Goal: Obtain resource: Download file/media

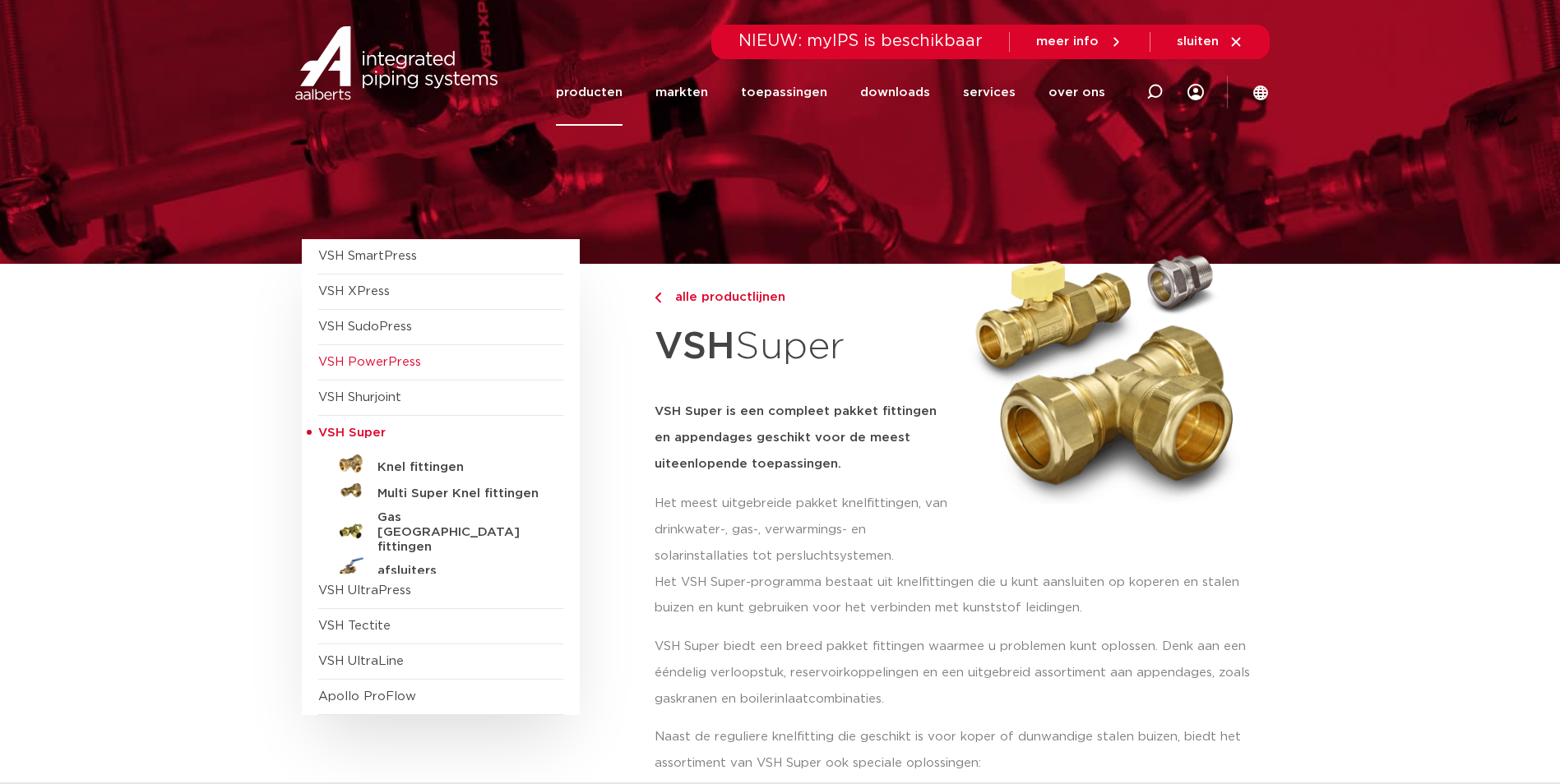
click at [375, 356] on span "VSH PowerPress" at bounding box center [370, 363] width 103 height 13
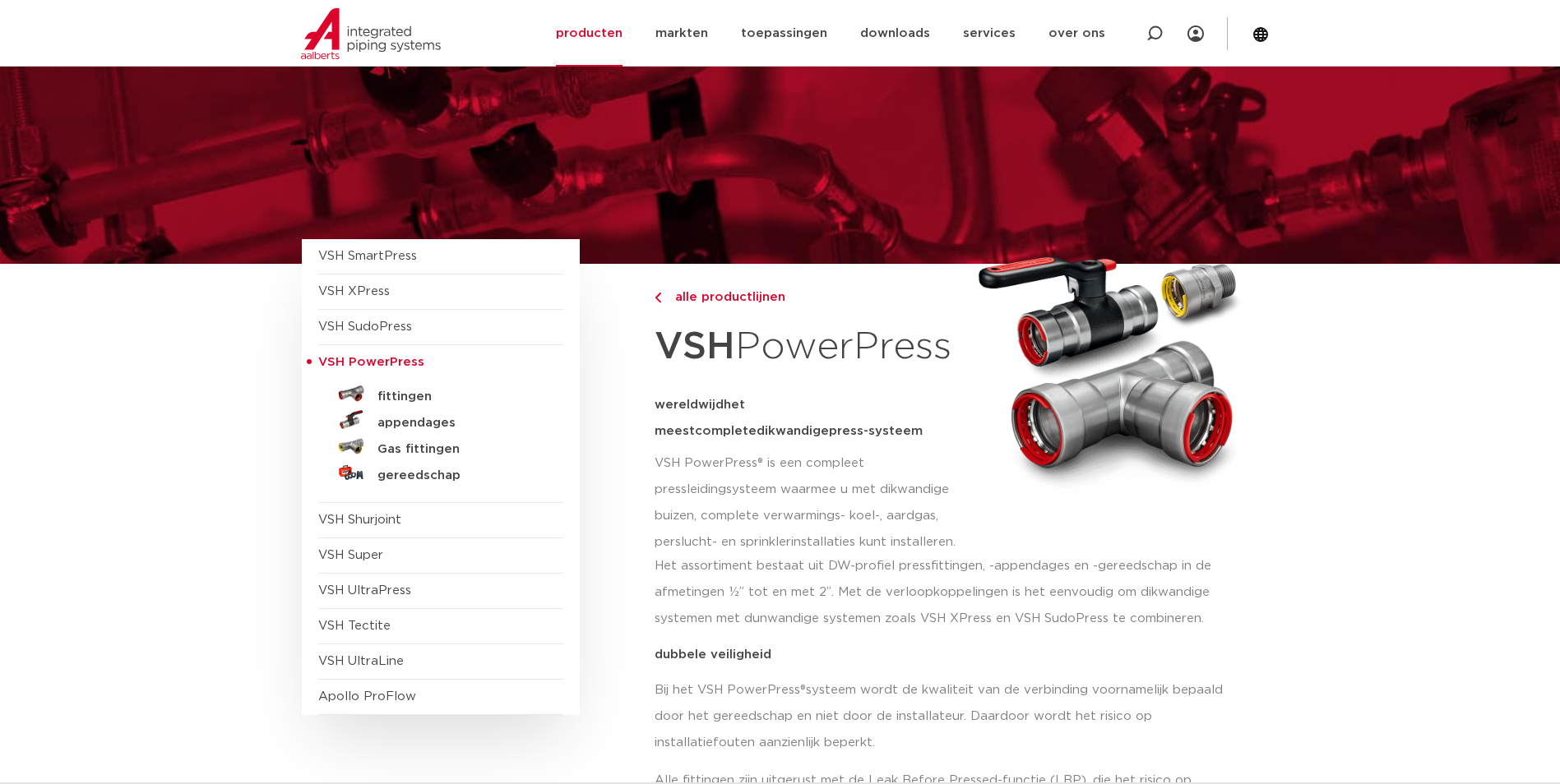
scroll to position [247, 0]
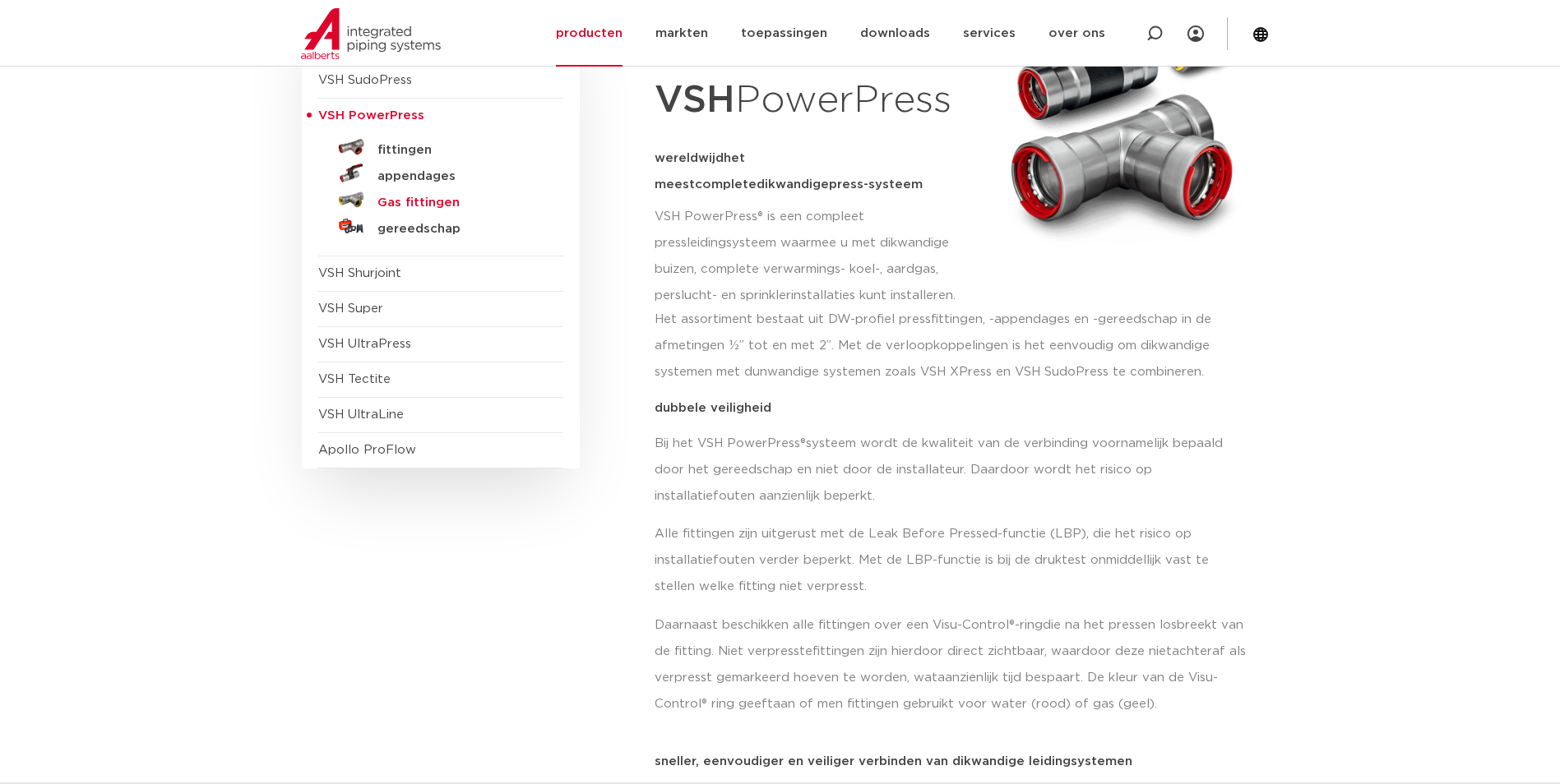
click at [420, 195] on h5 "Gas fittingen" at bounding box center [459, 203] width 163 height 14
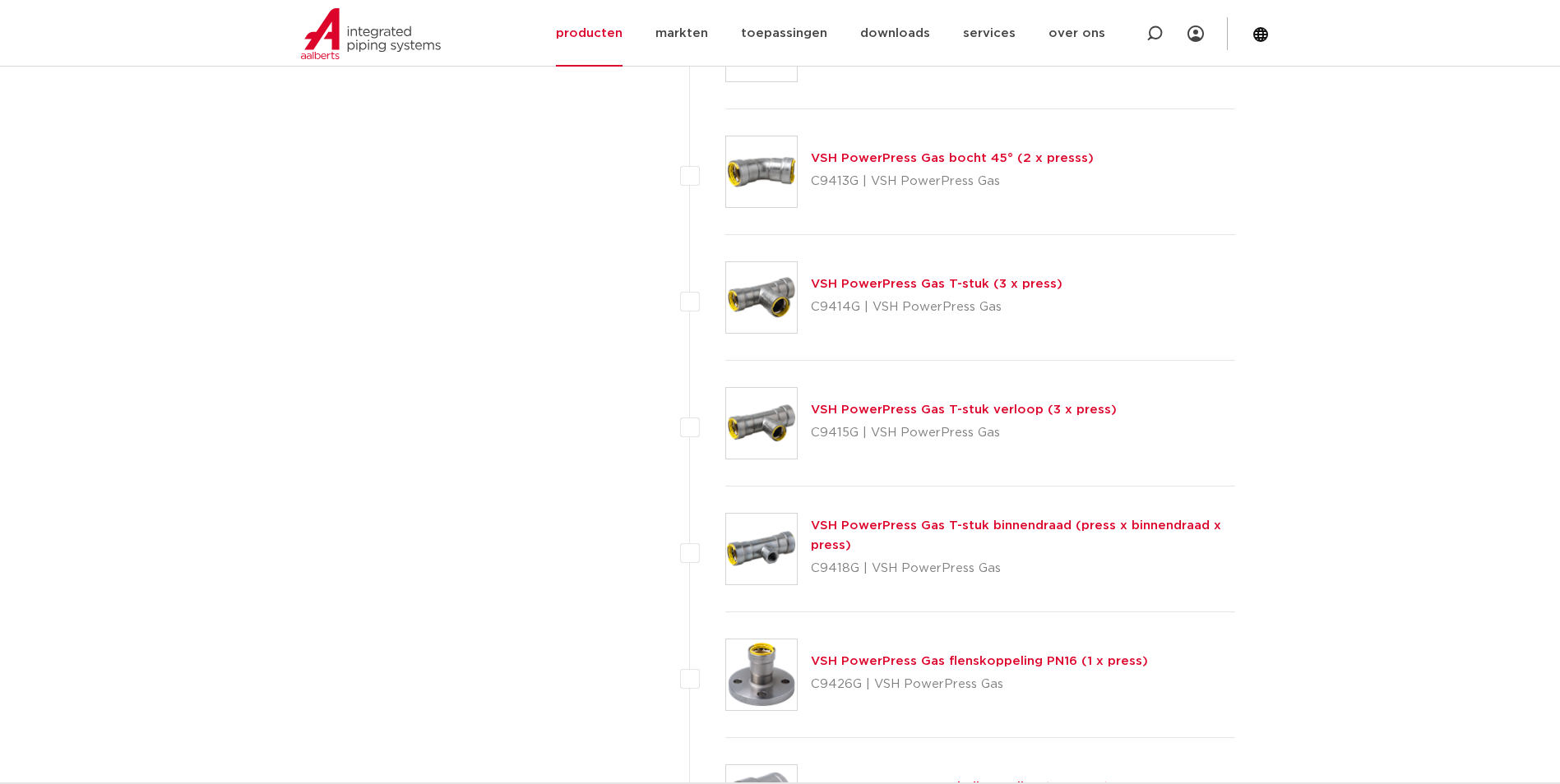
scroll to position [1171, 0]
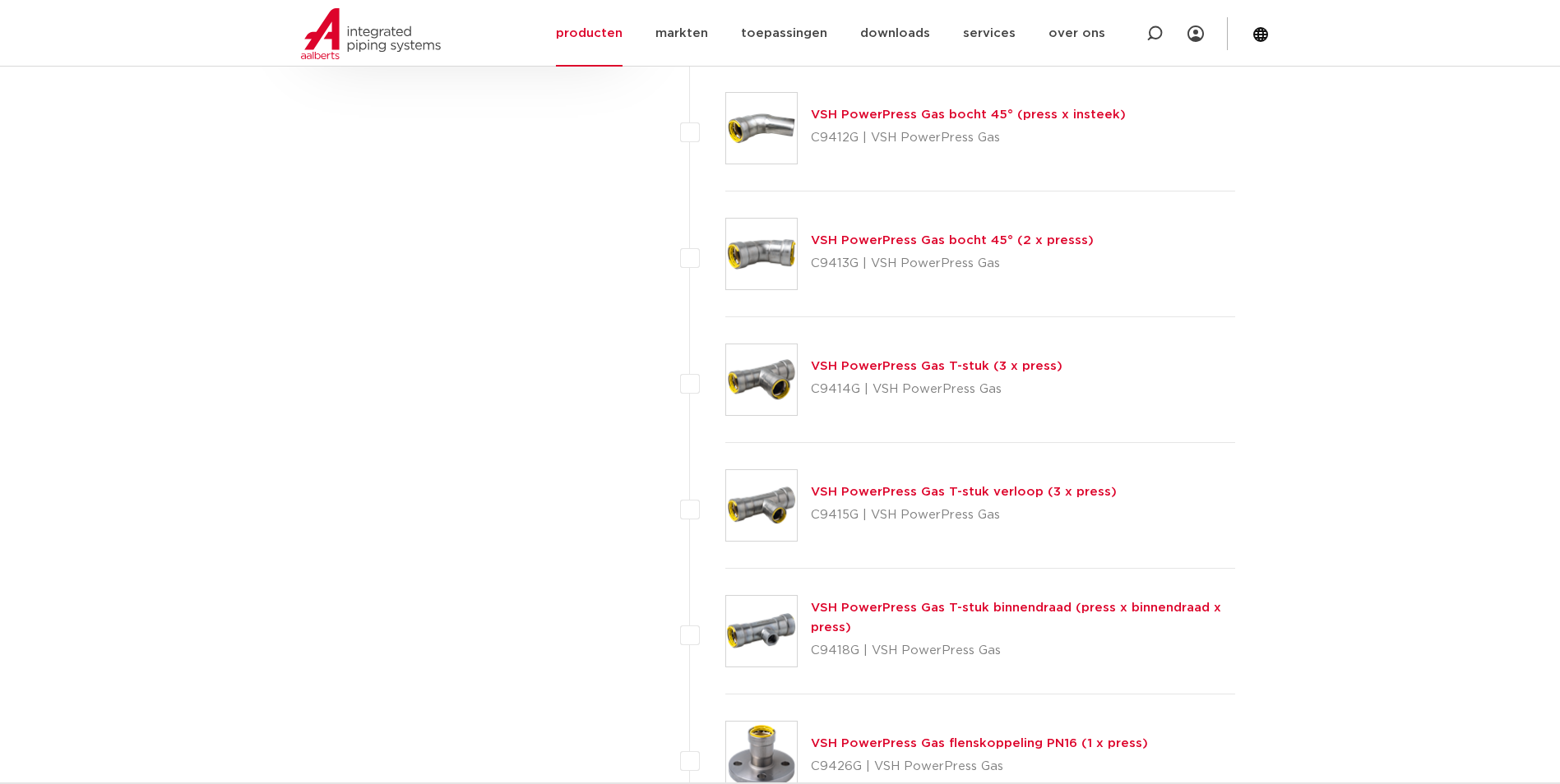
click at [945, 493] on link "VSH PowerPress Gas T-stuk verloop (3 x press)" at bounding box center [963, 492] width 306 height 13
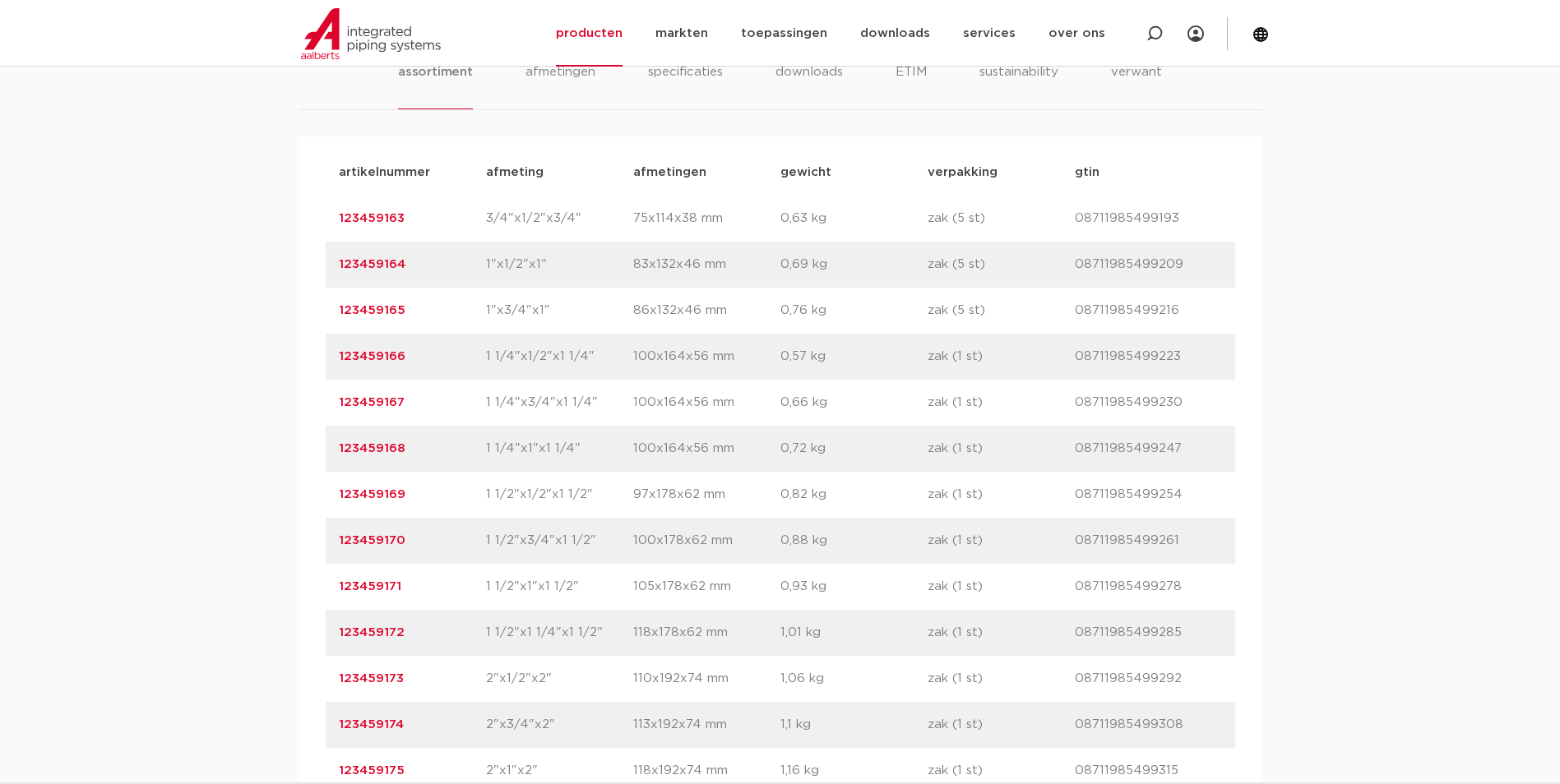
scroll to position [1233, 0]
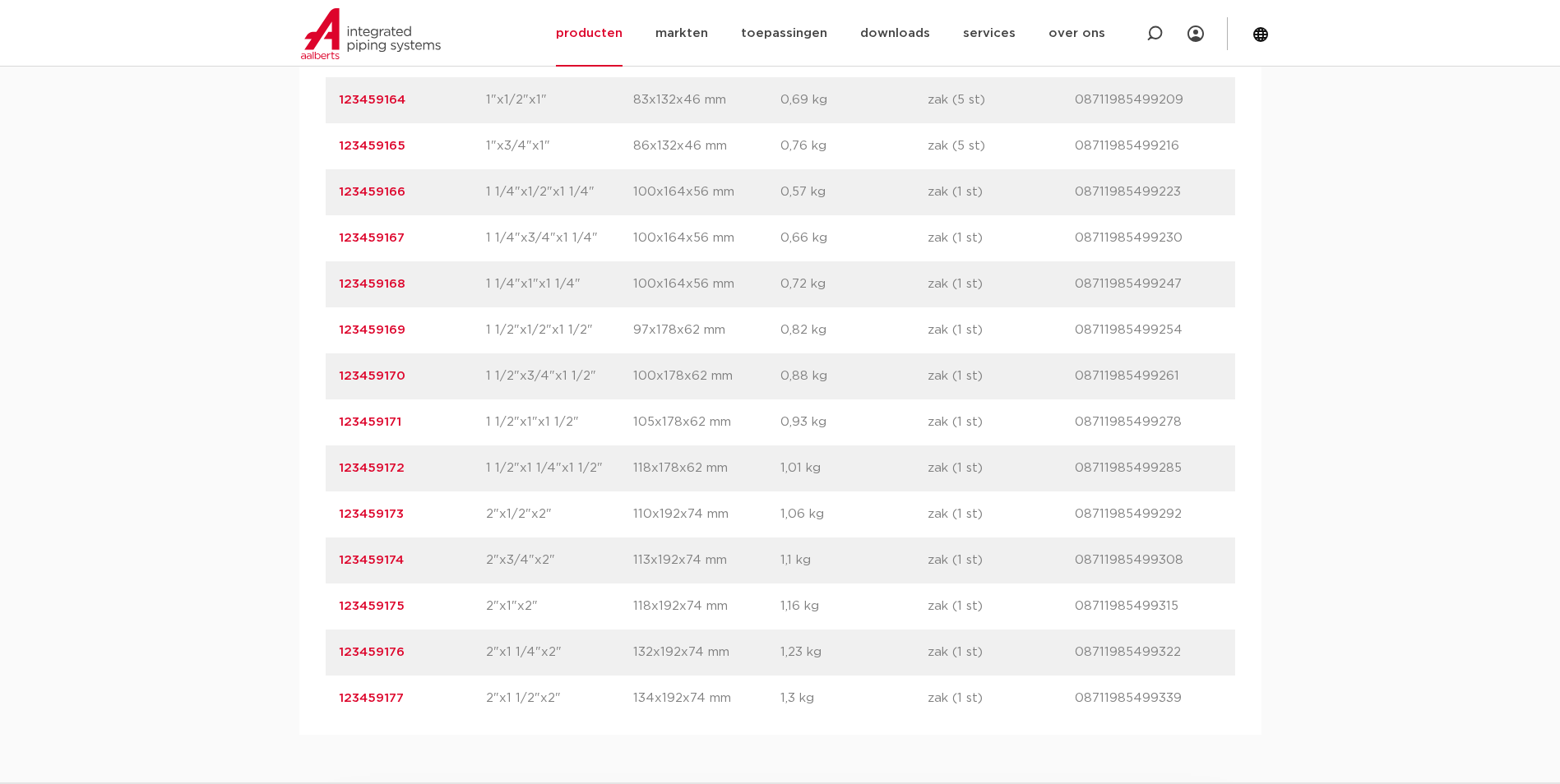
drag, startPoint x: 407, startPoint y: 559, endPoint x: 311, endPoint y: 565, distance: 96.2
click at [311, 565] on div "artikelnummer afmeting afmetingen gewicht verpakking gtin artikelnummer 1234591…" at bounding box center [780, 354] width 962 height 763
copy link "123459174"
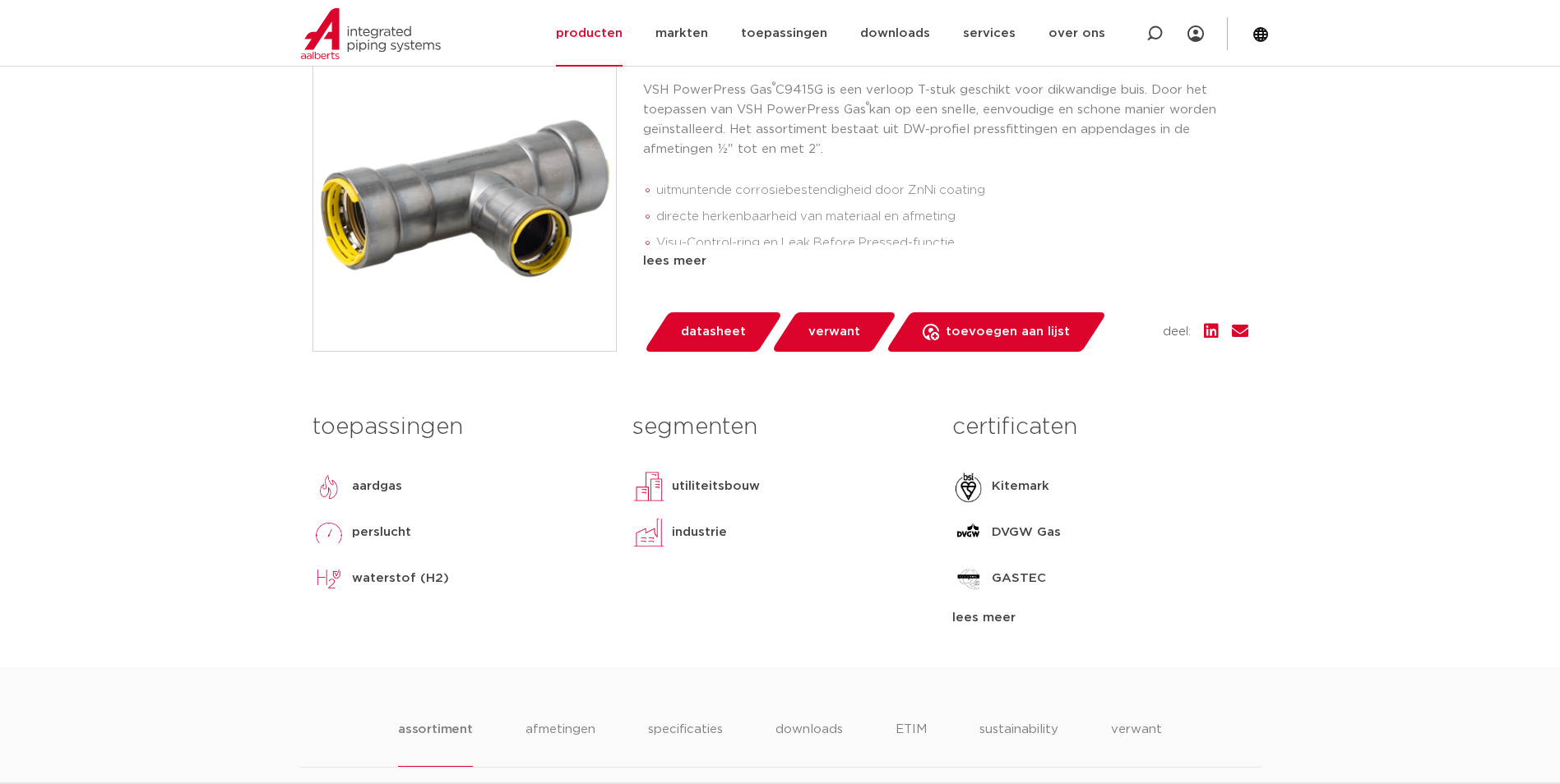
scroll to position [165, 0]
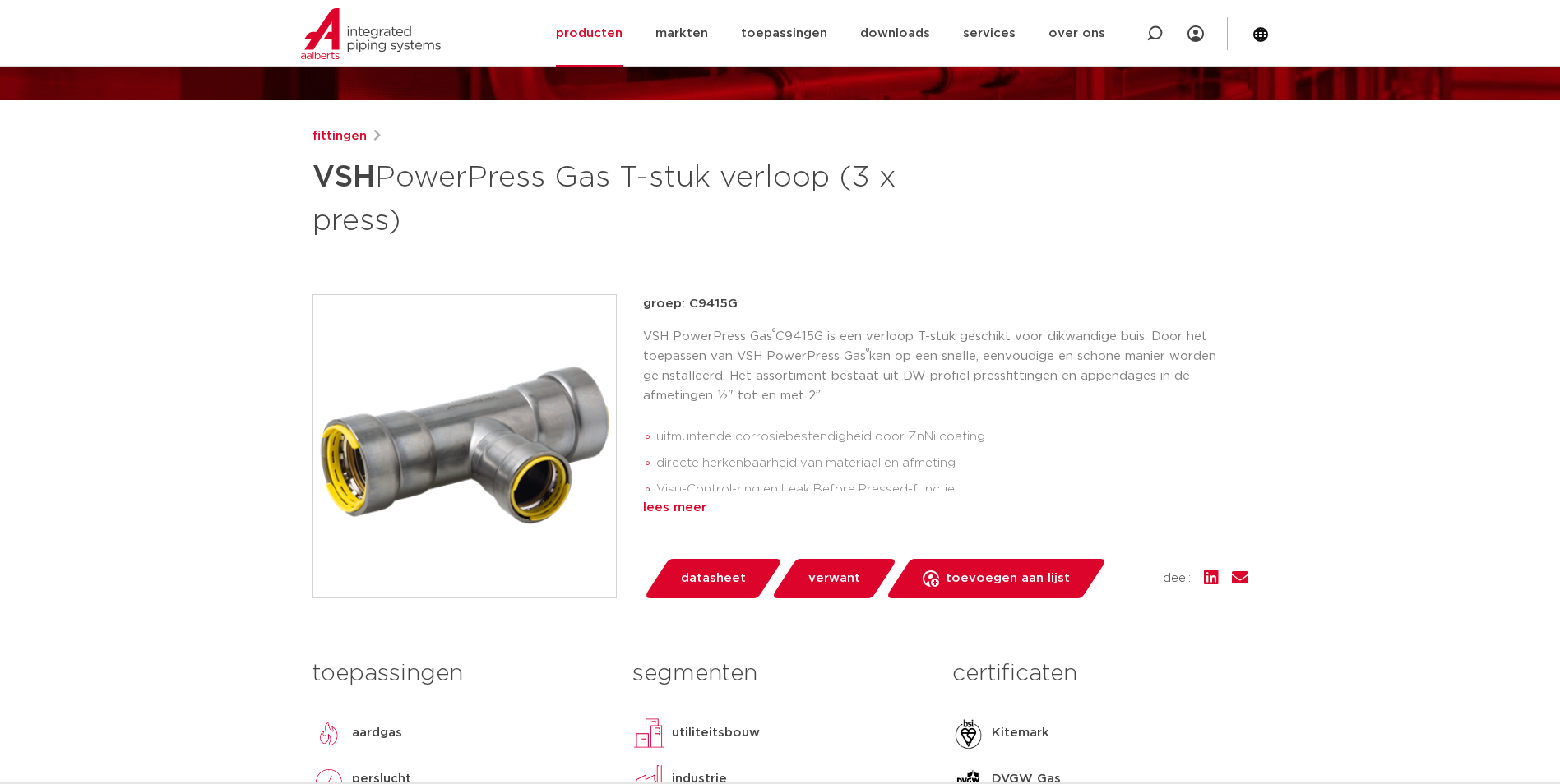
click at [680, 502] on div "lees meer" at bounding box center [945, 508] width 605 height 20
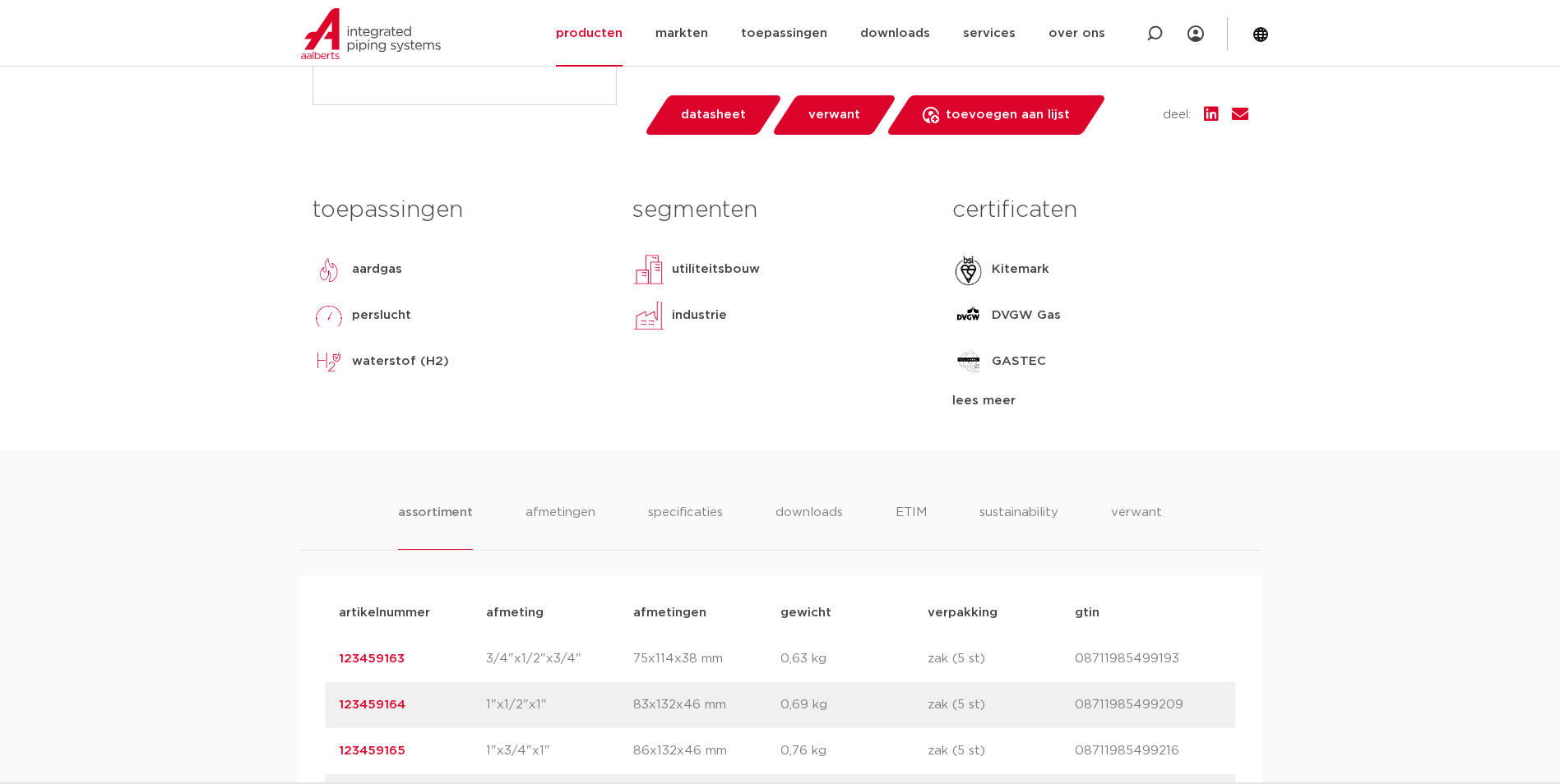
scroll to position [740, 0]
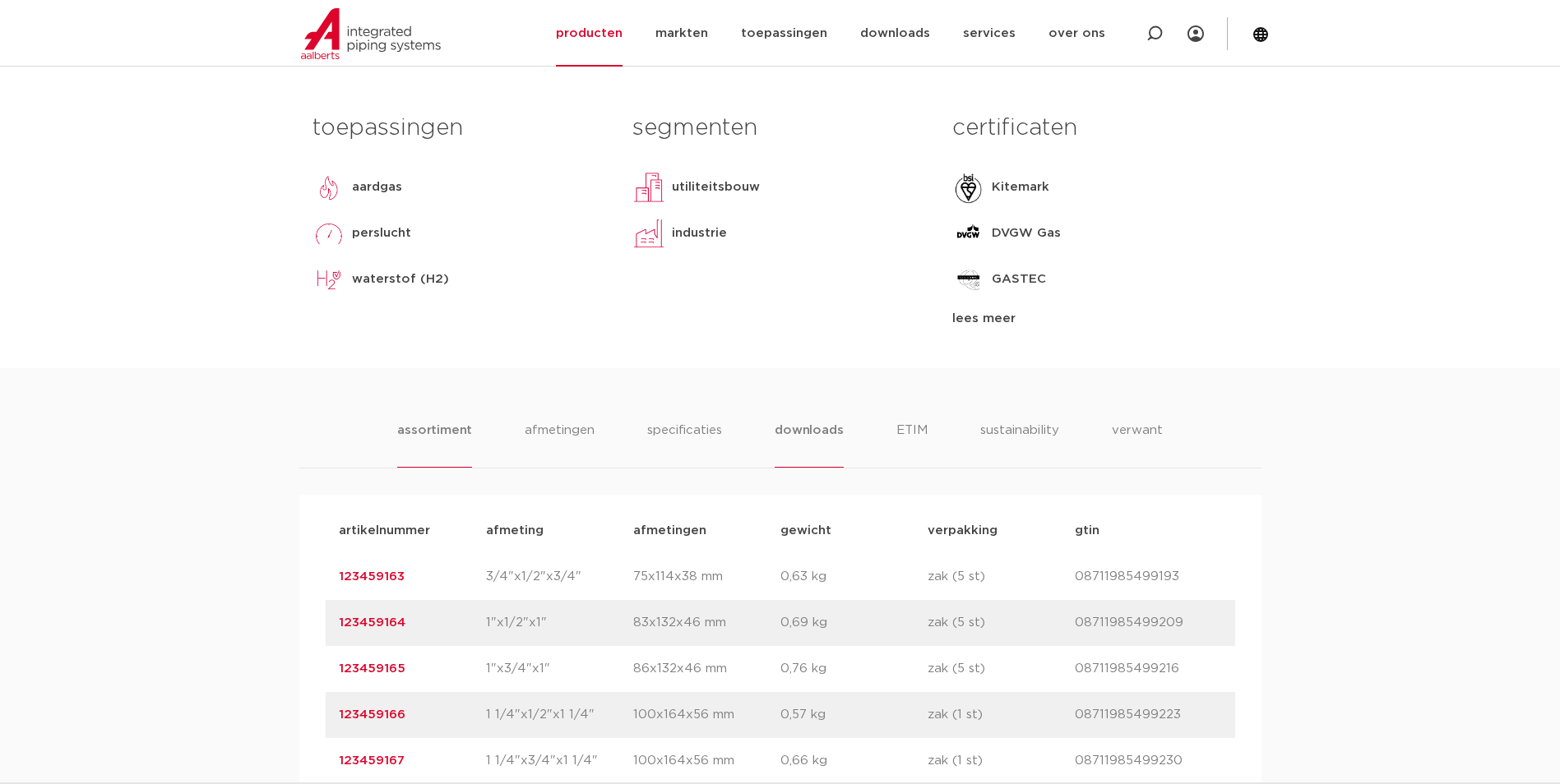
click at [800, 433] on li "downloads" at bounding box center [808, 444] width 68 height 47
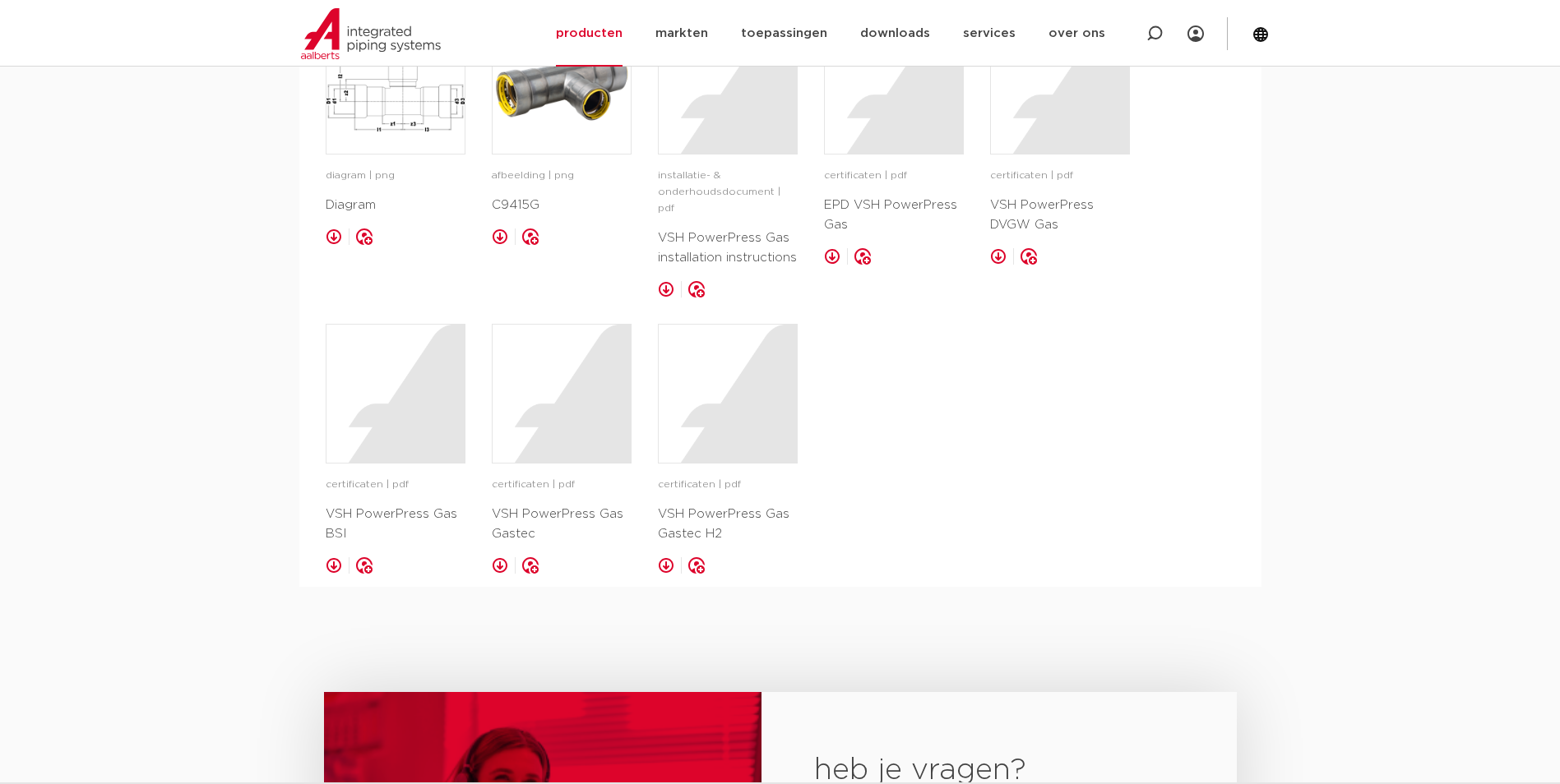
scroll to position [1151, 0]
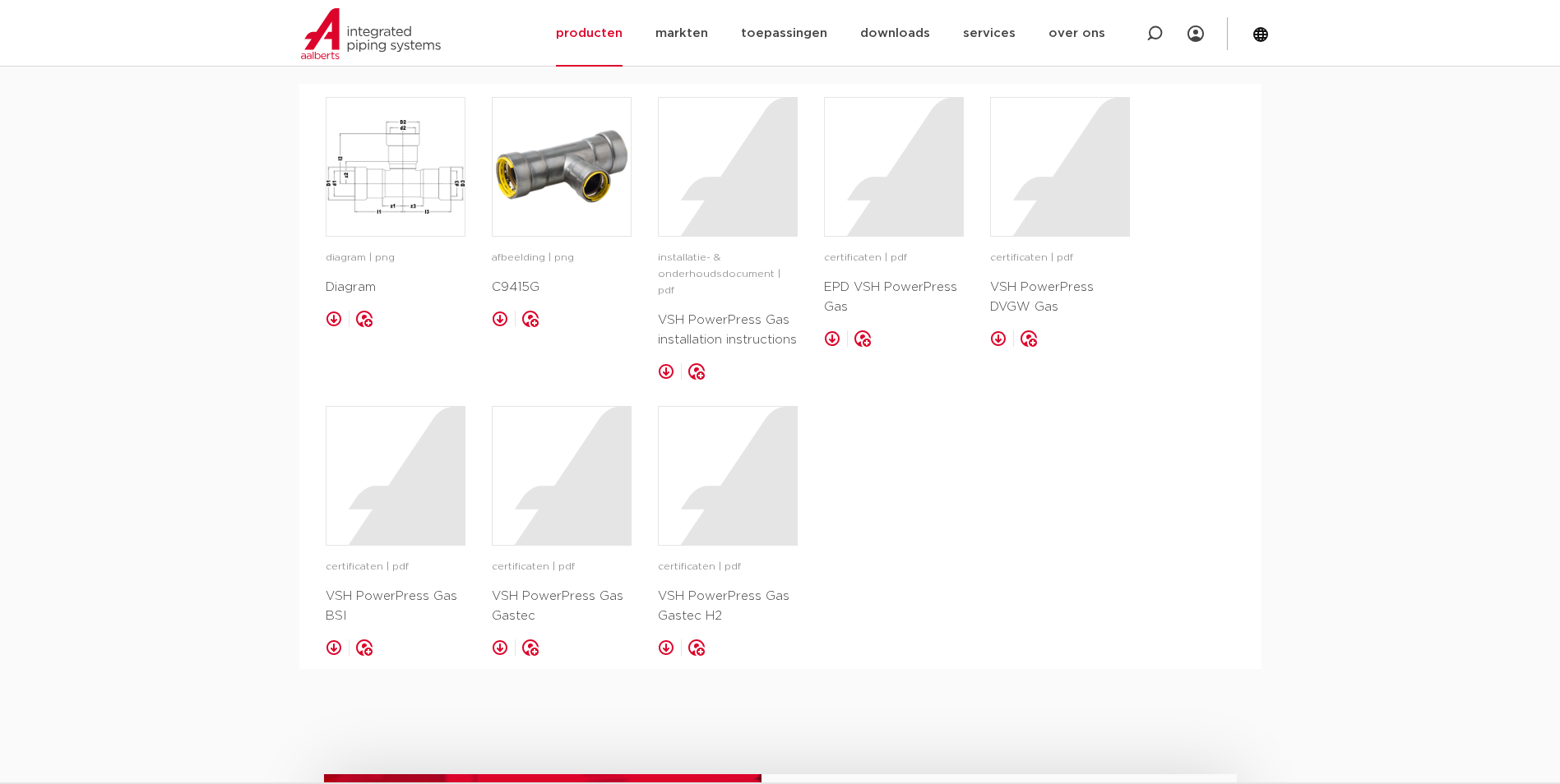
click at [661, 364] on link at bounding box center [666, 372] width 16 height 16
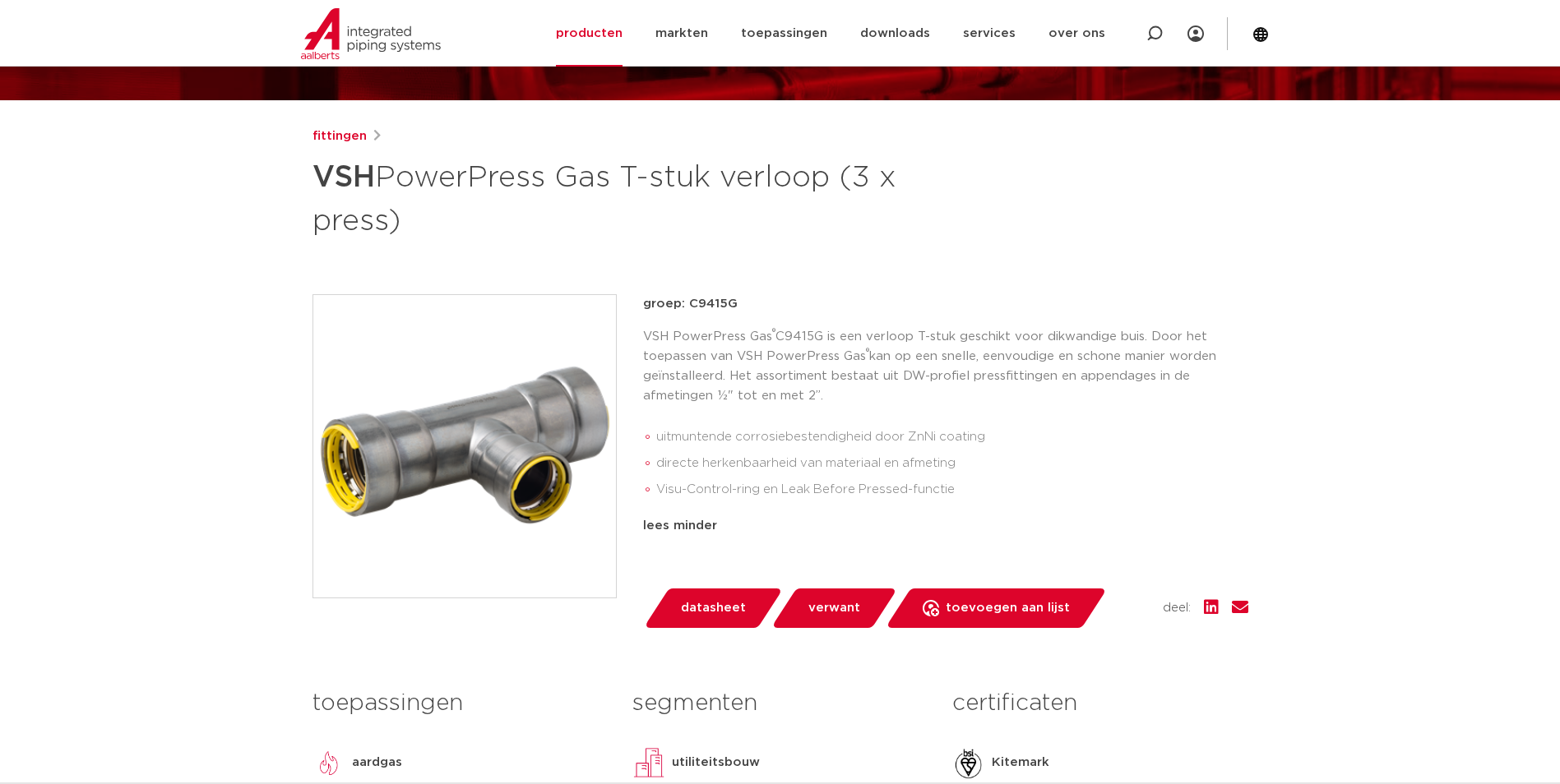
scroll to position [82, 0]
